Goal: Task Accomplishment & Management: Use online tool/utility

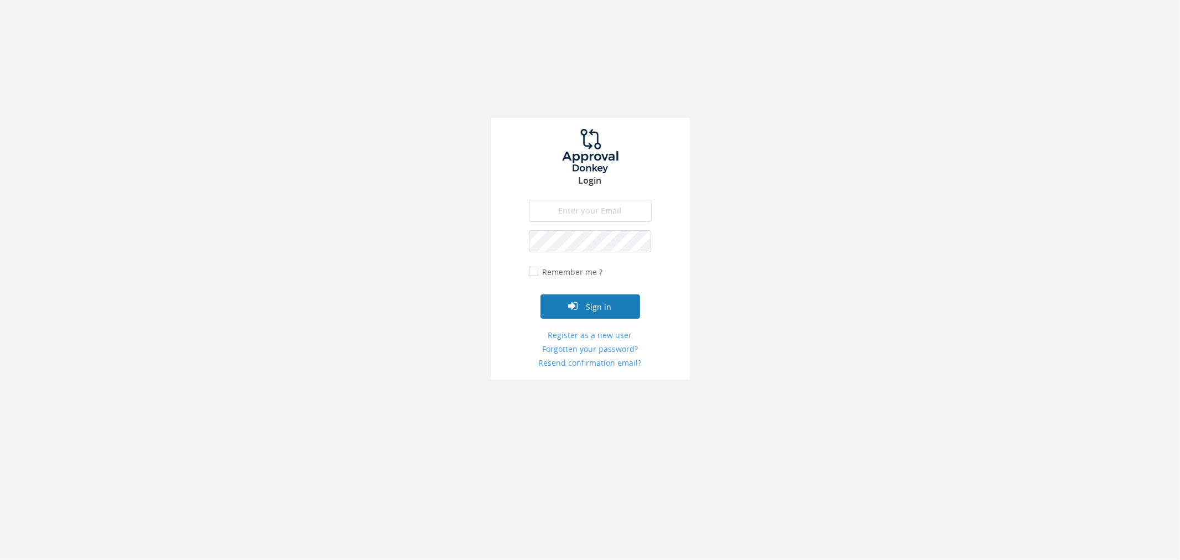
type input "[PERSON_NAME][EMAIL_ADDRESS][PERSON_NAME][DOMAIN_NAME]"
click at [595, 311] on button "Sign in" at bounding box center [591, 306] width 100 height 24
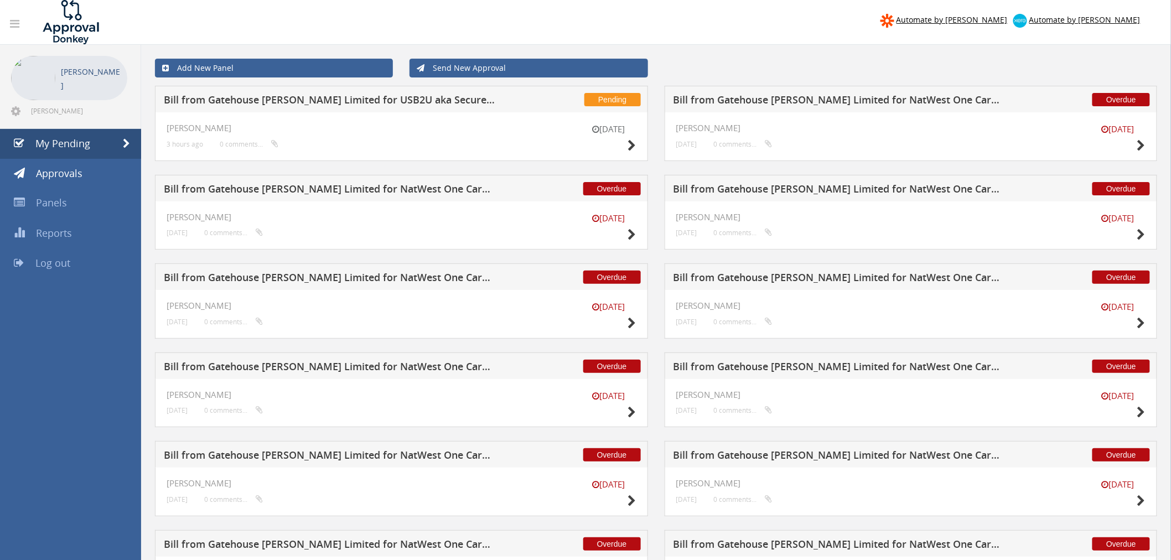
click at [425, 102] on h5 "Bill from Gatehouse [PERSON_NAME] Limited for USB2U aka Secure Living Limited" at bounding box center [330, 102] width 333 height 14
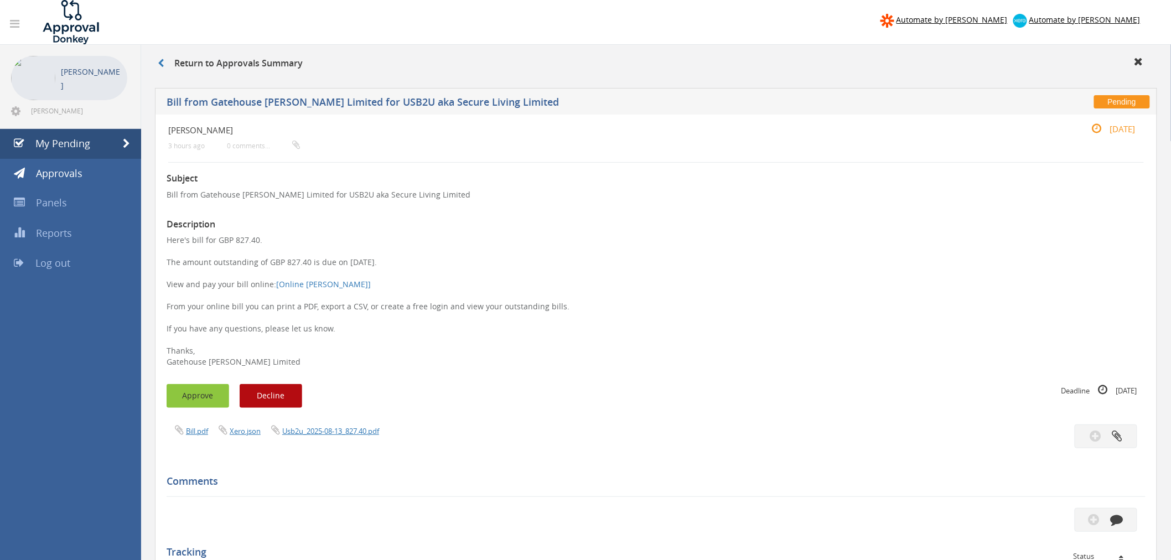
click at [197, 406] on button "Approve" at bounding box center [198, 396] width 63 height 24
